Goal: Task Accomplishment & Management: Use online tool/utility

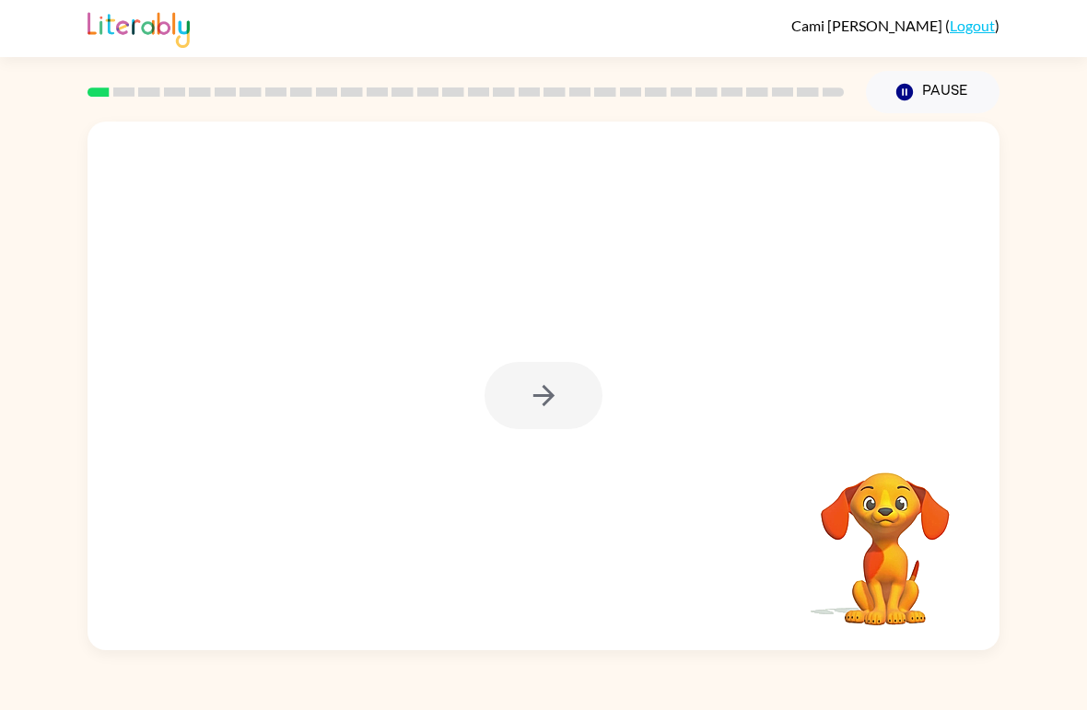
click at [522, 403] on div at bounding box center [543, 395] width 118 height 67
click at [541, 403] on icon "button" at bounding box center [544, 395] width 32 height 32
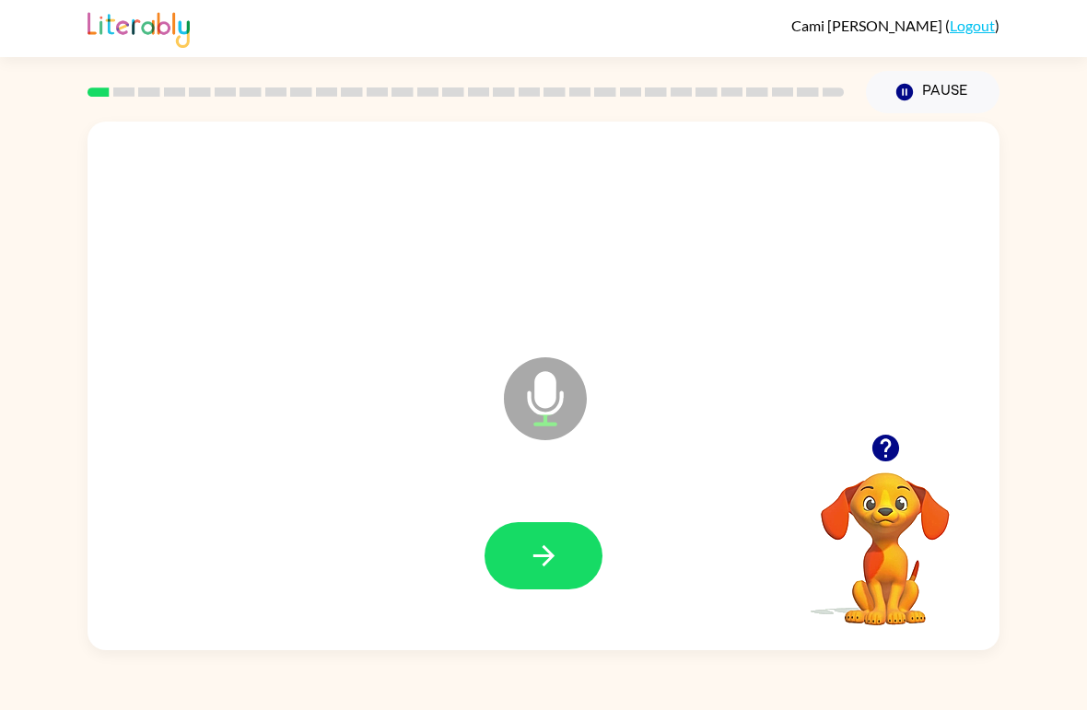
click at [532, 552] on icon "button" at bounding box center [544, 556] width 32 height 32
click at [546, 550] on icon "button" at bounding box center [542, 555] width 21 height 21
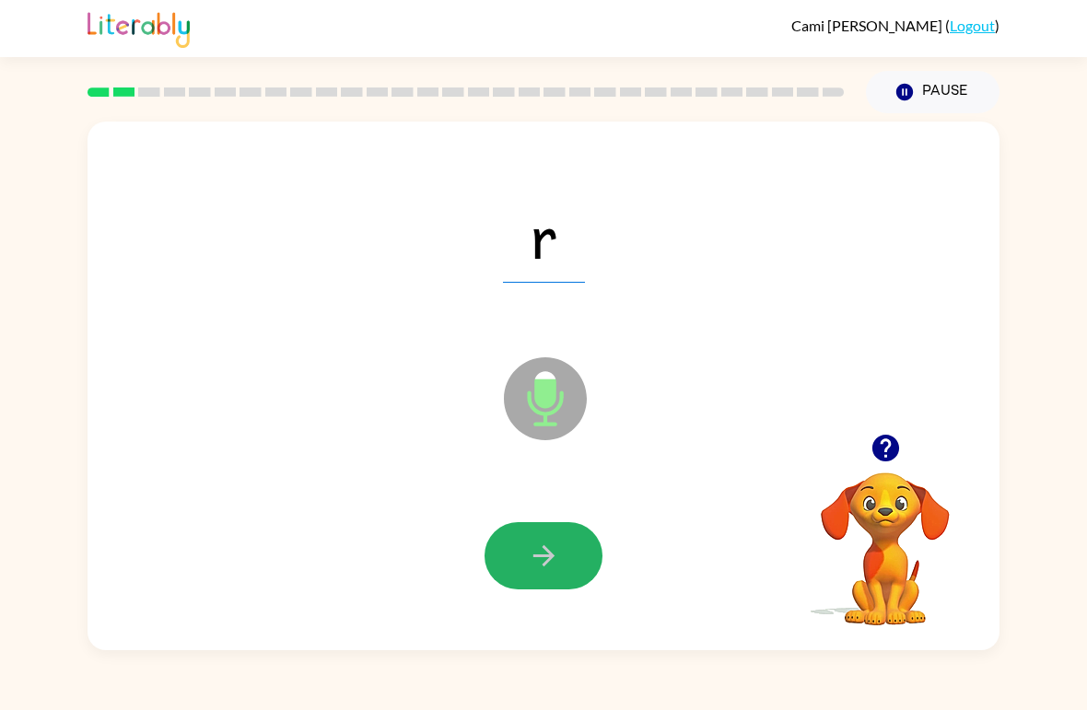
click at [586, 539] on button "button" at bounding box center [543, 555] width 118 height 67
click at [556, 550] on icon "button" at bounding box center [544, 556] width 32 height 32
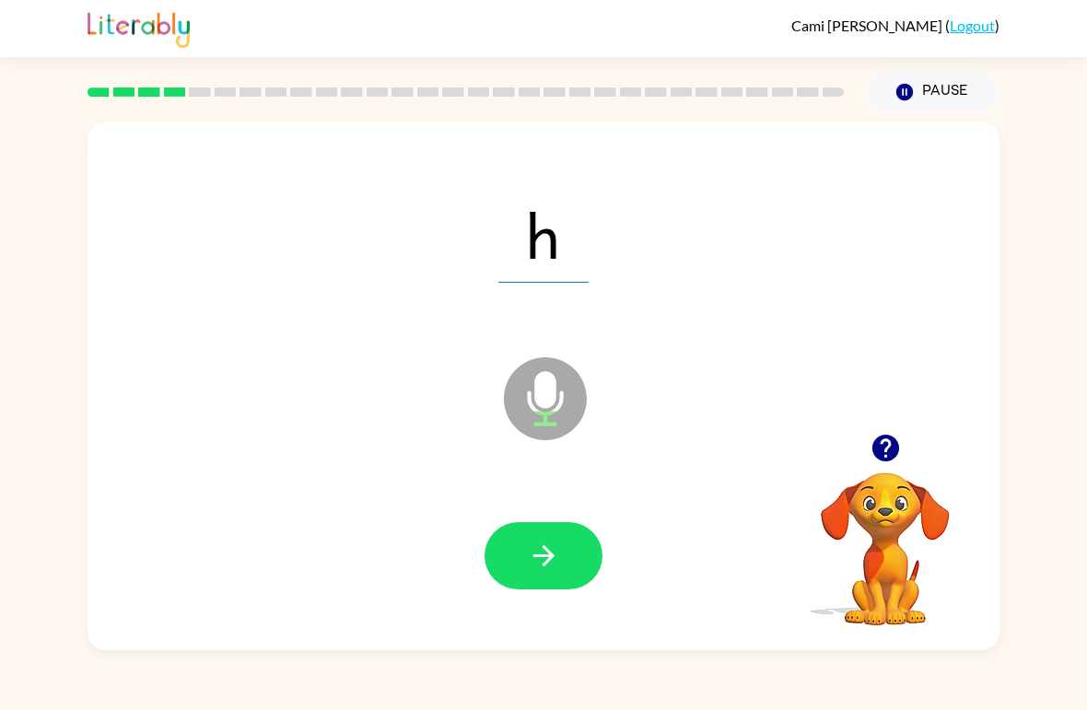
click at [554, 547] on icon "button" at bounding box center [544, 556] width 32 height 32
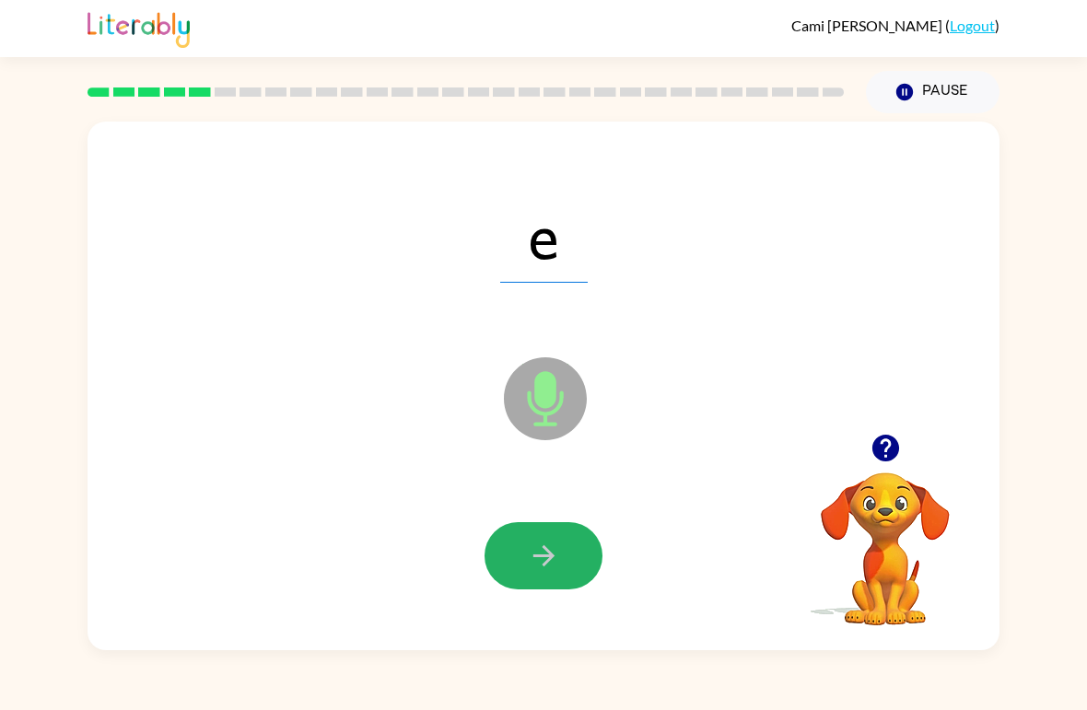
click at [568, 549] on button "button" at bounding box center [543, 555] width 118 height 67
click at [537, 546] on icon "button" at bounding box center [544, 556] width 32 height 32
click at [578, 551] on button "button" at bounding box center [543, 555] width 118 height 67
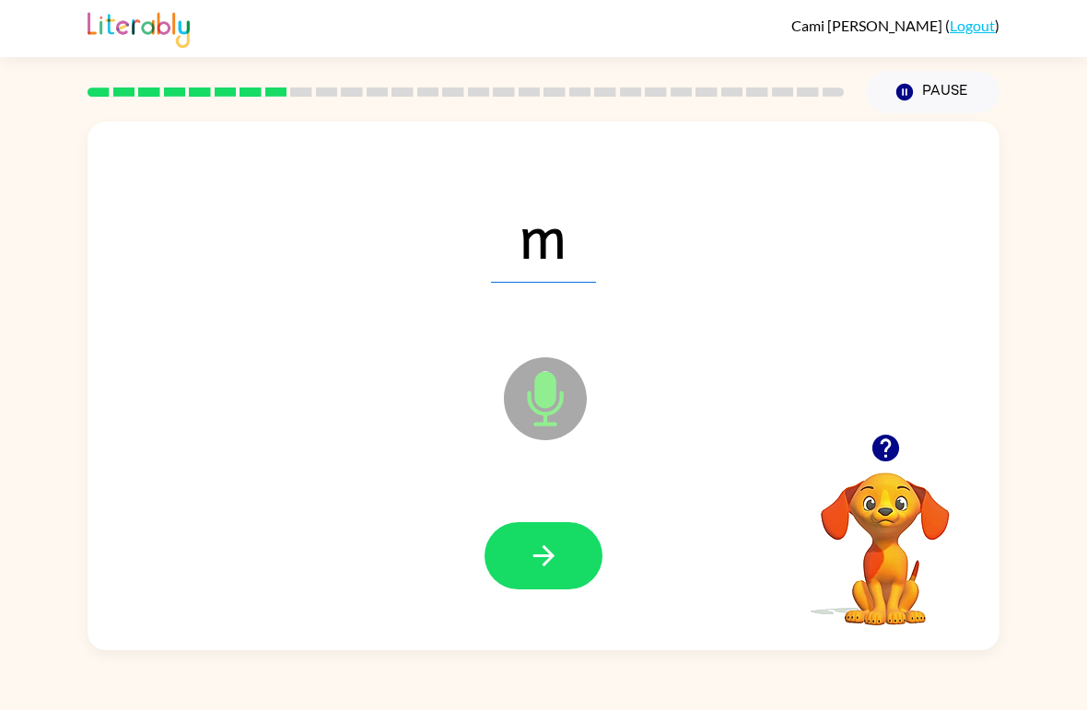
click at [563, 564] on button "button" at bounding box center [543, 555] width 118 height 67
click at [552, 622] on div at bounding box center [543, 557] width 875 height 152
click at [542, 544] on icon "button" at bounding box center [544, 556] width 32 height 32
click at [552, 562] on icon "button" at bounding box center [544, 556] width 32 height 32
click at [516, 552] on button "button" at bounding box center [543, 555] width 118 height 67
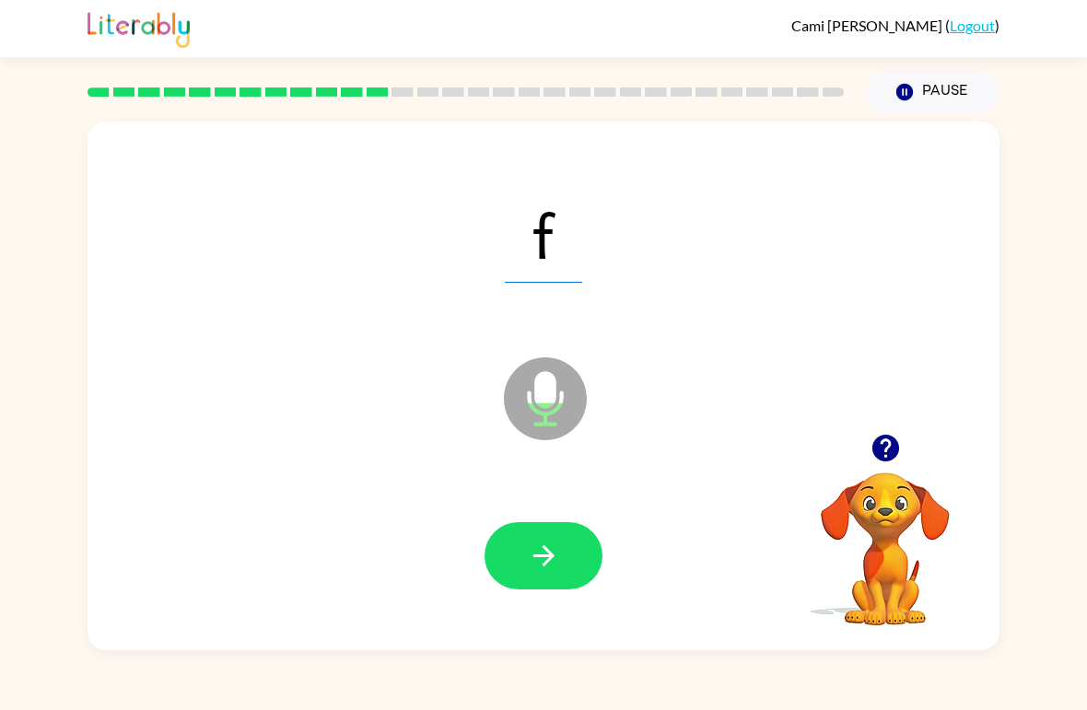
click at [901, 87] on icon "button" at bounding box center [904, 92] width 17 height 17
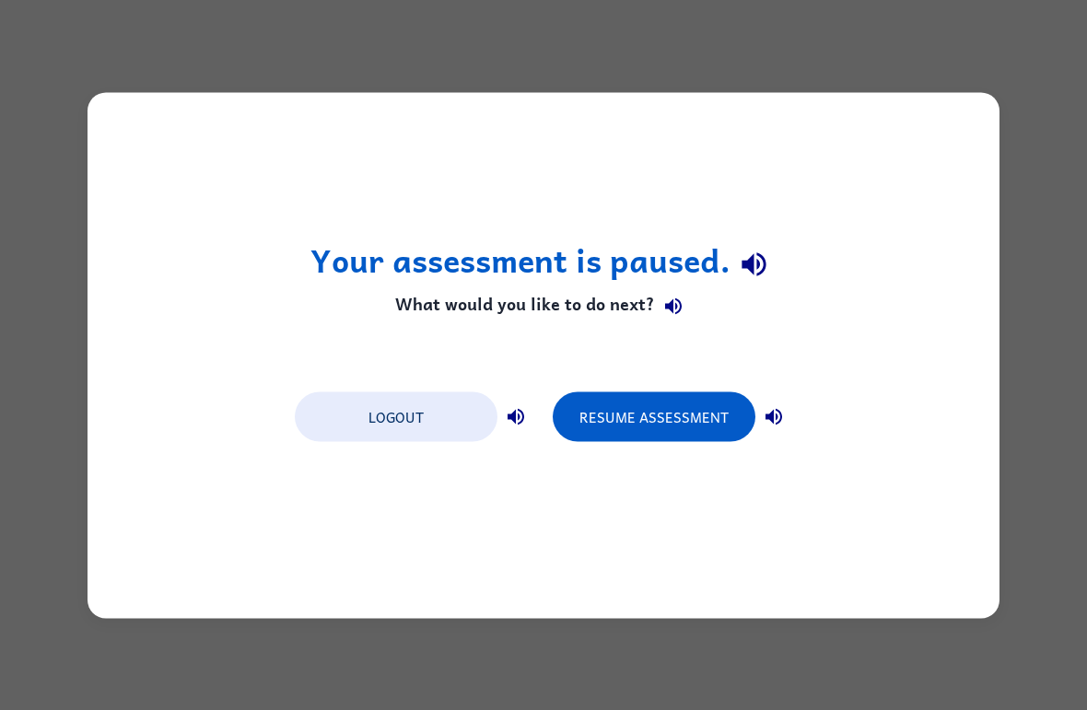
click at [614, 422] on button "Resume Assessment" at bounding box center [653, 416] width 203 height 50
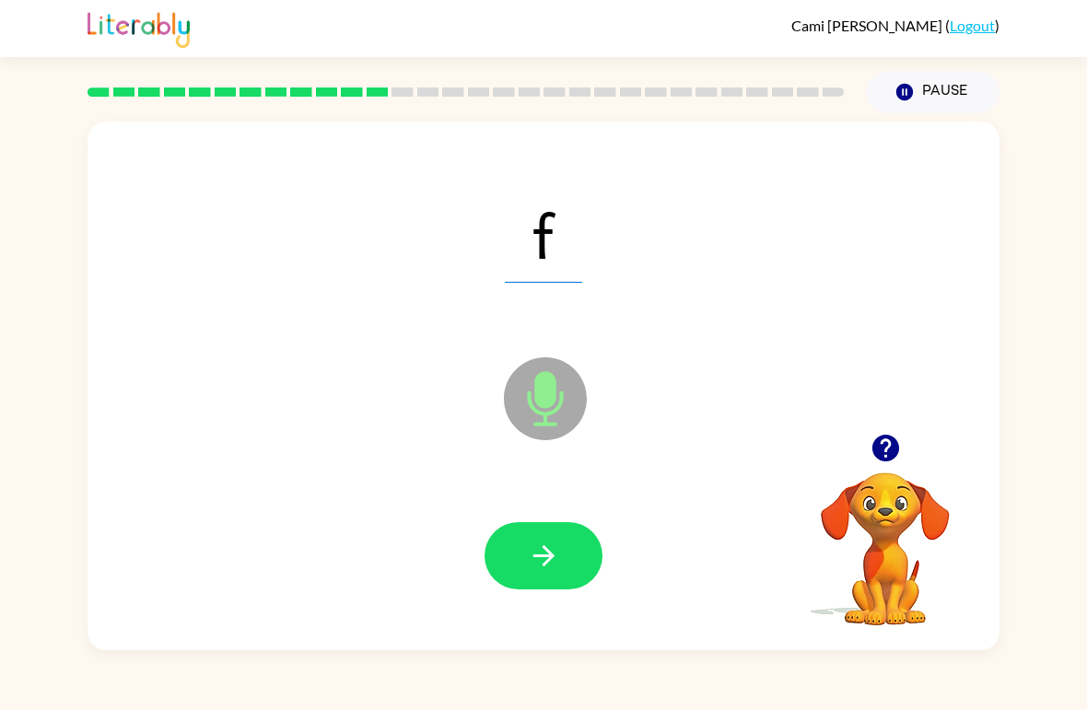
click at [561, 574] on button "button" at bounding box center [543, 555] width 118 height 67
click at [570, 570] on button "button" at bounding box center [543, 555] width 118 height 67
click at [569, 541] on button "button" at bounding box center [543, 555] width 118 height 67
click at [542, 539] on button "button" at bounding box center [543, 555] width 118 height 67
click at [534, 562] on icon "button" at bounding box center [544, 556] width 32 height 32
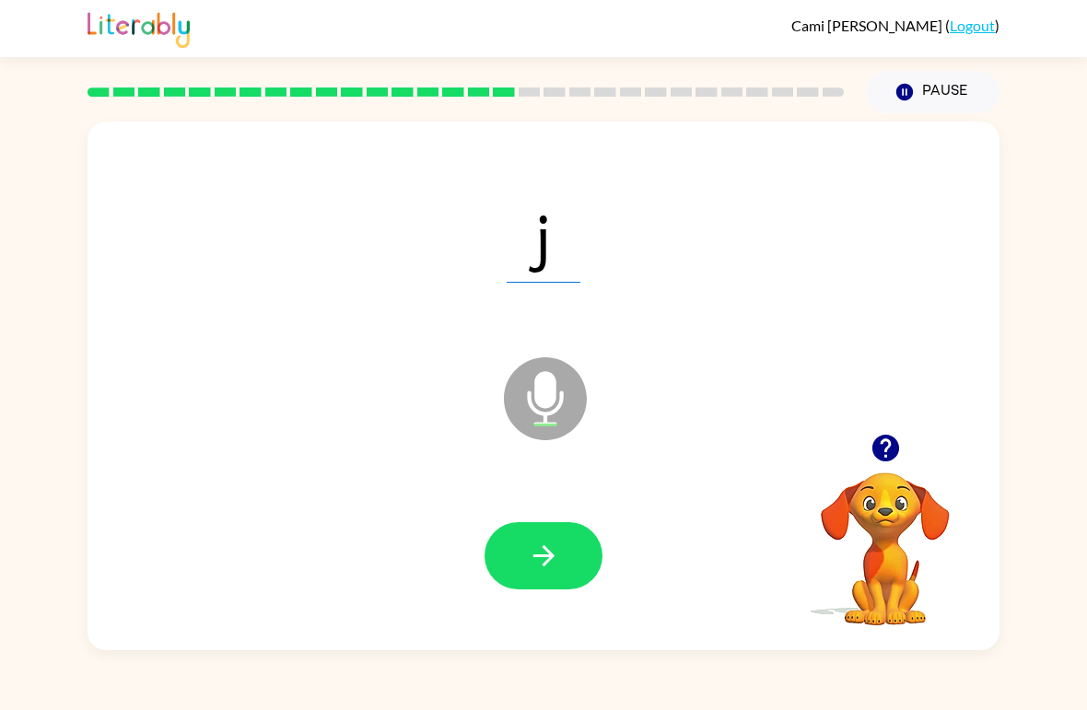
click at [562, 553] on button "button" at bounding box center [543, 555] width 118 height 67
click at [536, 561] on icon "button" at bounding box center [544, 556] width 32 height 32
click at [571, 550] on button "button" at bounding box center [543, 555] width 118 height 67
click at [567, 542] on button "button" at bounding box center [543, 555] width 118 height 67
click at [663, 108] on div at bounding box center [465, 92] width 778 height 64
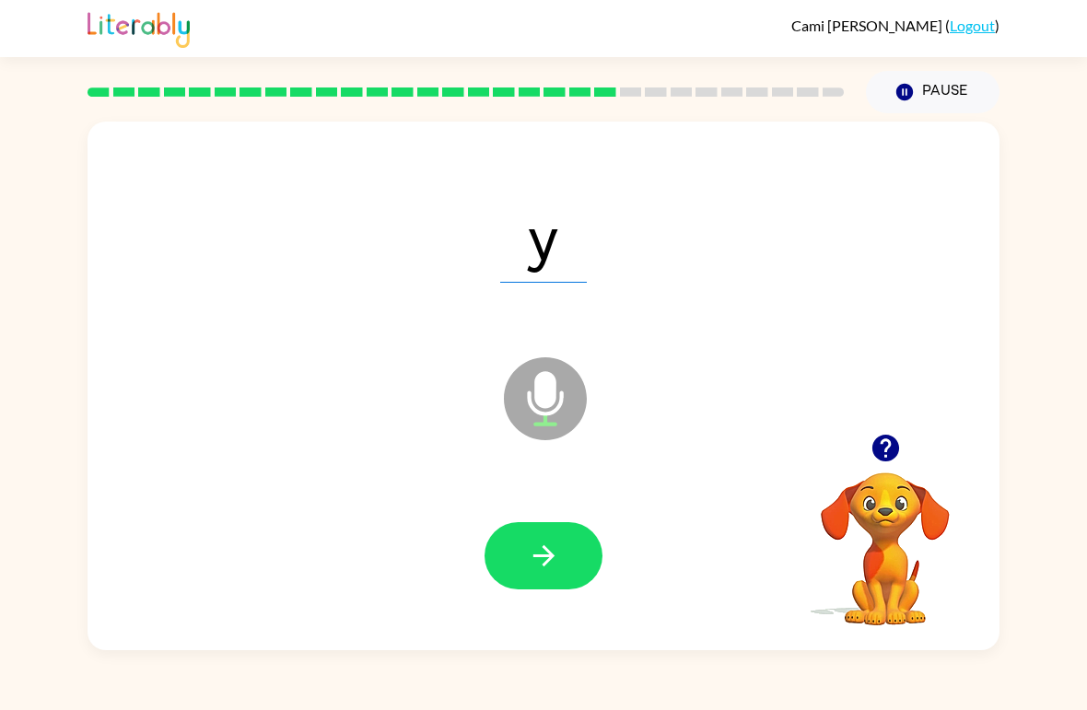
click at [564, 539] on button "button" at bounding box center [543, 555] width 118 height 67
click at [539, 576] on button "button" at bounding box center [543, 555] width 118 height 67
click at [683, 95] on rect at bounding box center [681, 91] width 22 height 9
click at [700, 99] on div at bounding box center [465, 92] width 778 height 64
click at [916, 74] on button "Pause Pause" at bounding box center [933, 92] width 134 height 42
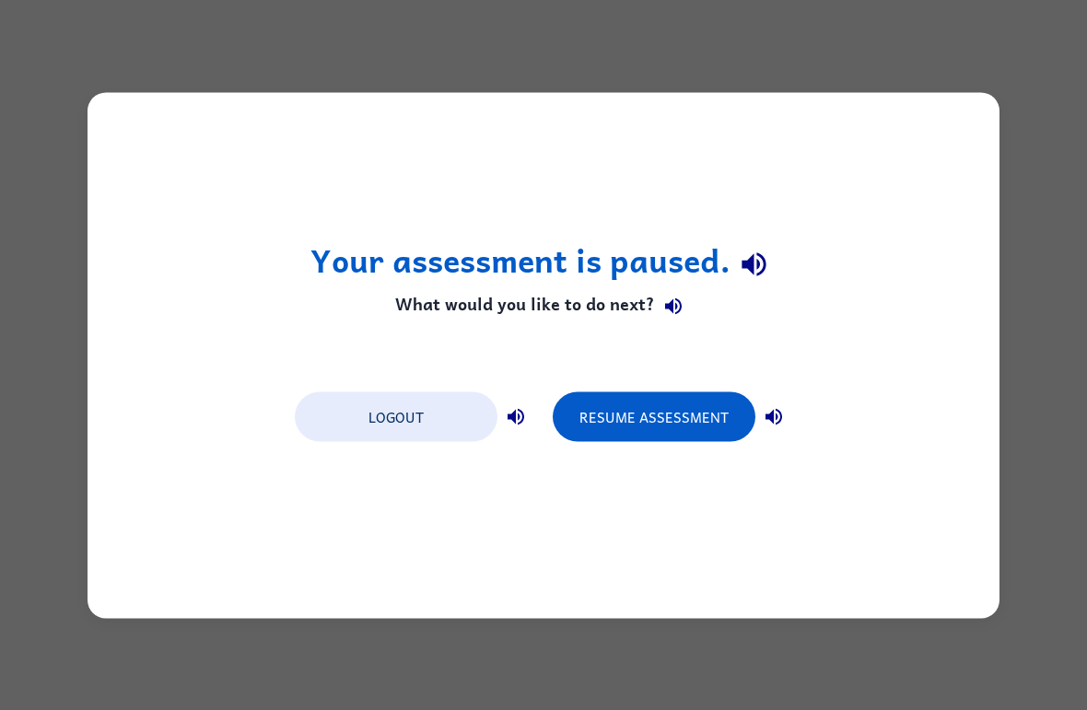
click at [704, 413] on button "Resume Assessment" at bounding box center [653, 416] width 203 height 50
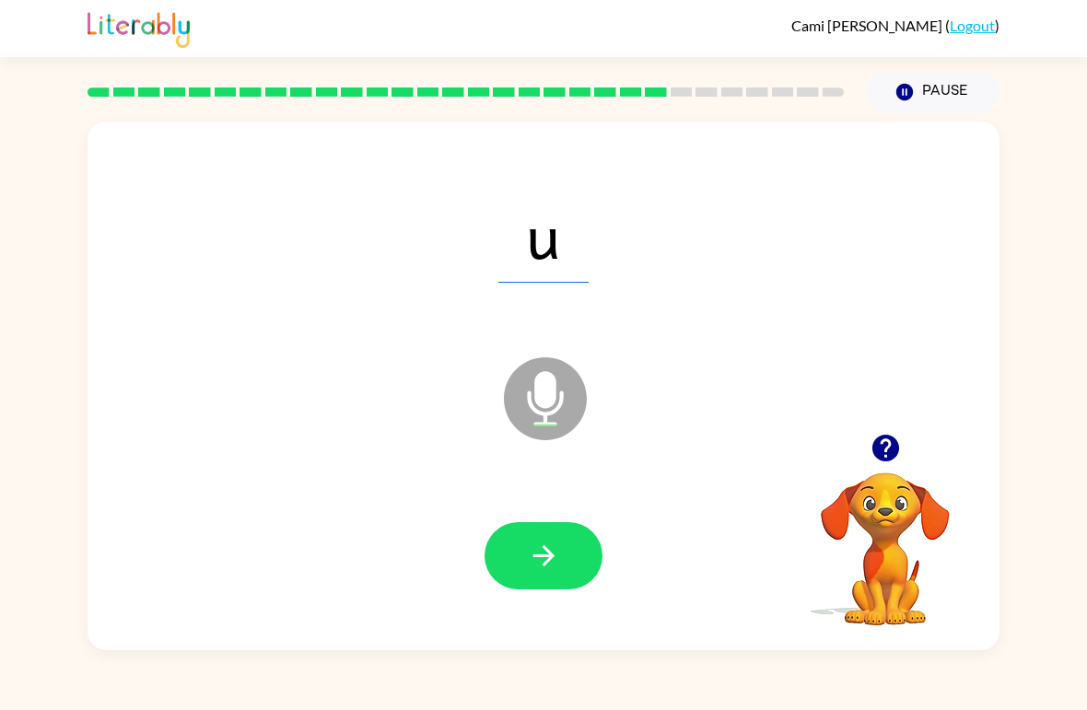
click at [532, 549] on icon "button" at bounding box center [544, 556] width 32 height 32
click at [552, 589] on button "button" at bounding box center [543, 555] width 118 height 67
click at [558, 567] on icon "button" at bounding box center [544, 556] width 32 height 32
click at [499, 537] on button "button" at bounding box center [543, 555] width 118 height 67
click at [512, 536] on button "button" at bounding box center [543, 555] width 118 height 67
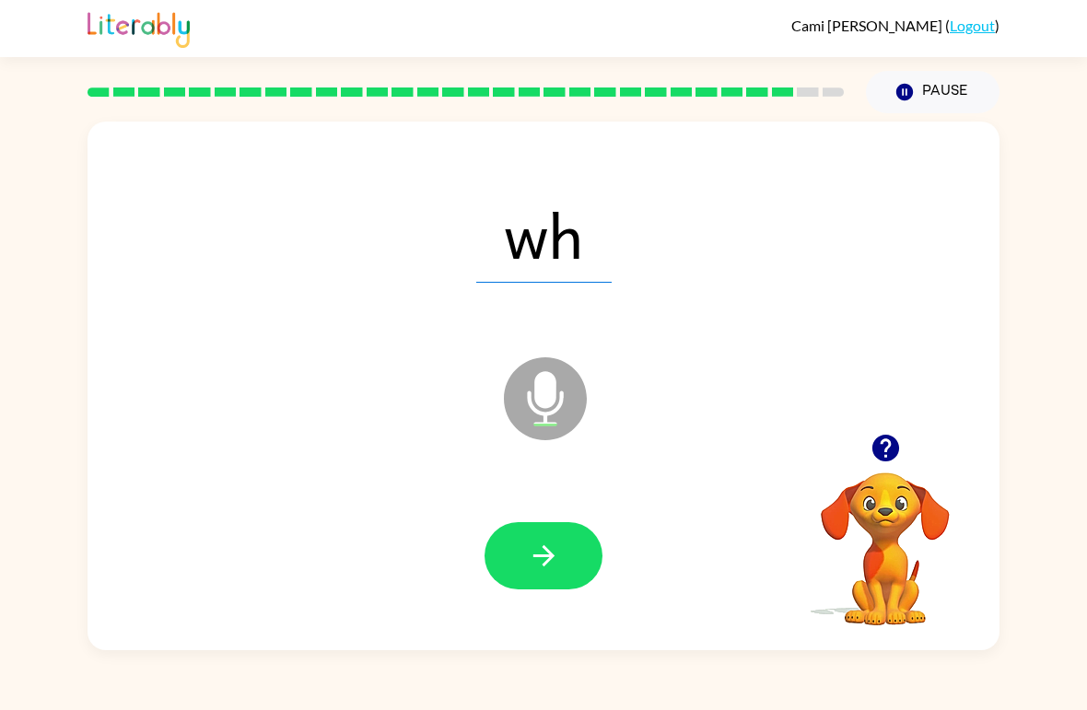
click at [508, 567] on button "button" at bounding box center [543, 555] width 118 height 67
click at [518, 503] on div at bounding box center [543, 557] width 875 height 152
click at [516, 554] on button "button" at bounding box center [543, 555] width 118 height 67
